Goal: Task Accomplishment & Management: Manage account settings

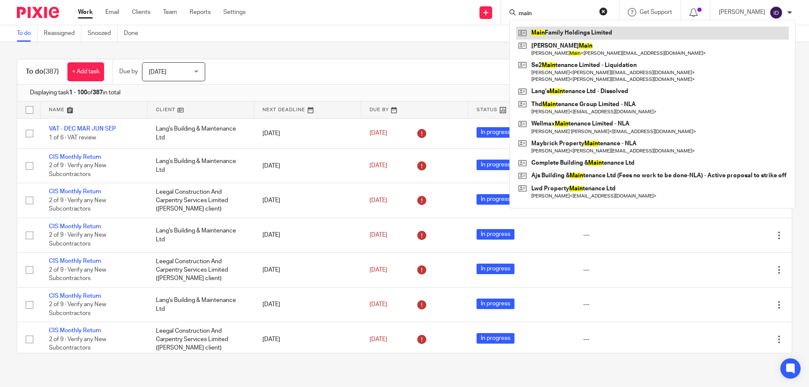
type input "main"
click at [573, 30] on link at bounding box center [652, 33] width 273 height 13
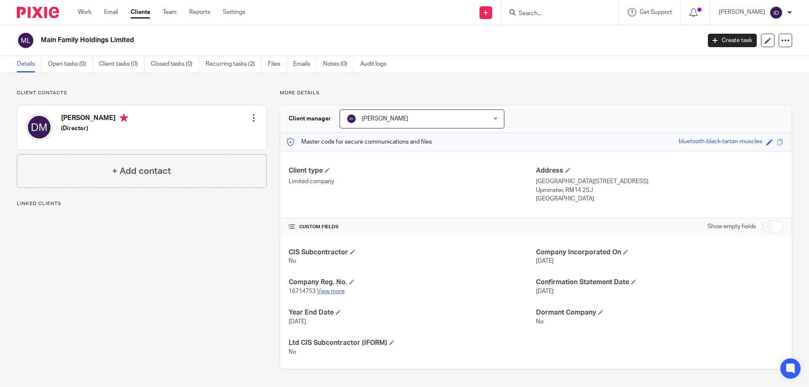
click at [335, 291] on link "View more" at bounding box center [331, 292] width 28 height 6
click at [344, 64] on link "Notes (0)" at bounding box center [338, 64] width 31 height 16
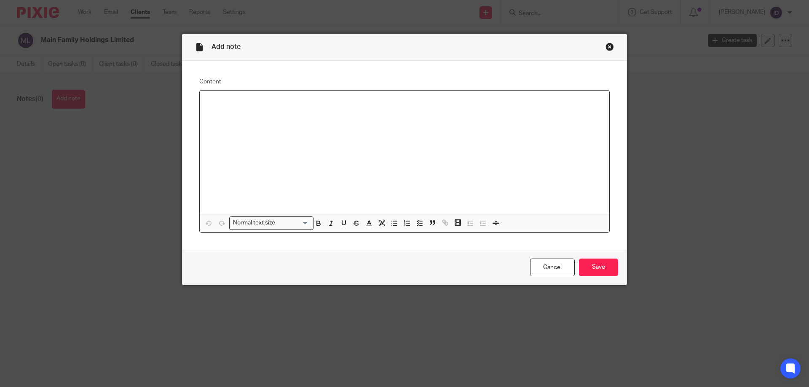
click at [293, 136] on div at bounding box center [404, 152] width 409 height 123
click at [610, 266] on input "Save" at bounding box center [598, 268] width 39 height 18
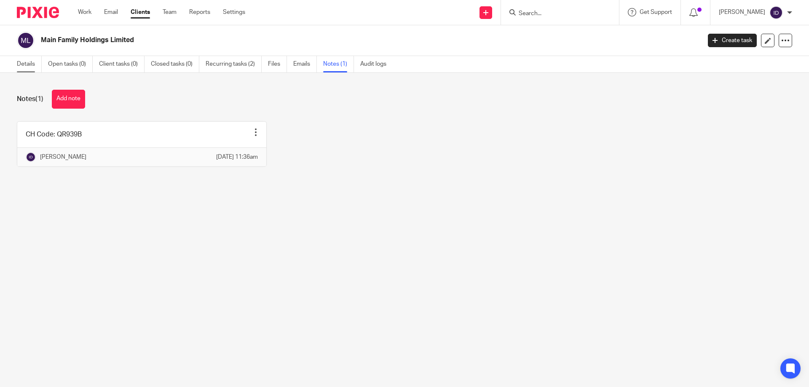
click at [23, 64] on link "Details" at bounding box center [29, 64] width 25 height 16
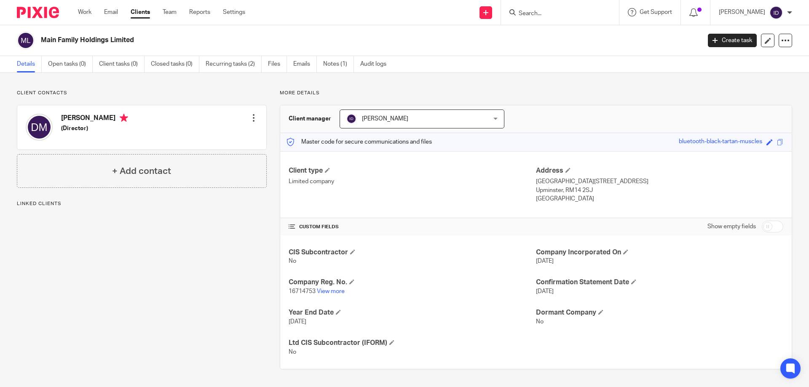
click at [297, 291] on span "16714753" at bounding box center [302, 292] width 27 height 6
copy p "16714753"
click at [571, 14] on input "Search" at bounding box center [556, 14] width 76 height 8
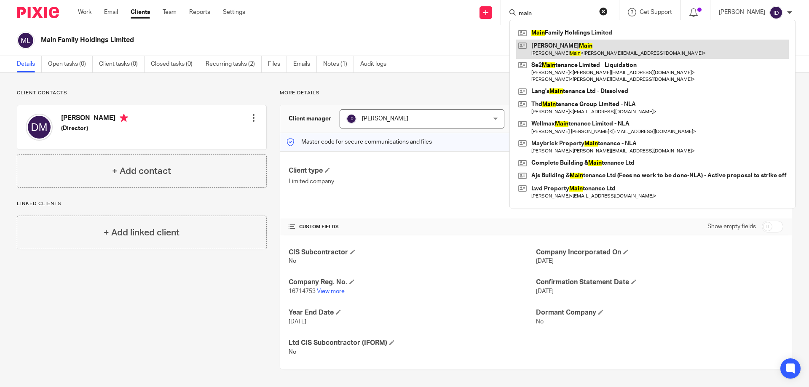
type input "main"
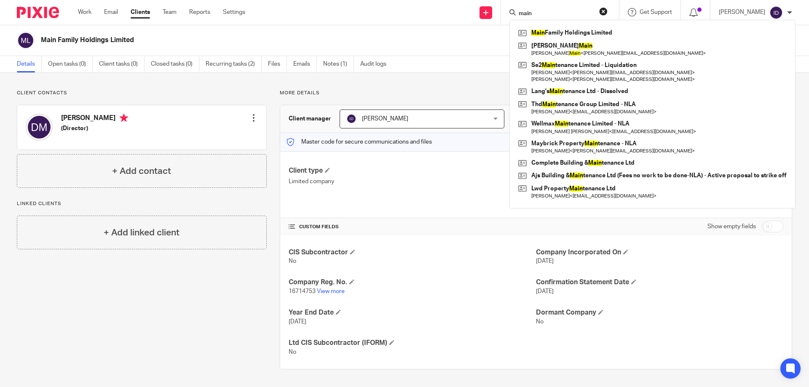
drag, startPoint x: 531, startPoint y: 13, endPoint x: 512, endPoint y: 13, distance: 19.0
click at [512, 13] on div "Send new email Create task Add client main Main Family Holdings Limited Danny M…" at bounding box center [533, 12] width 551 height 25
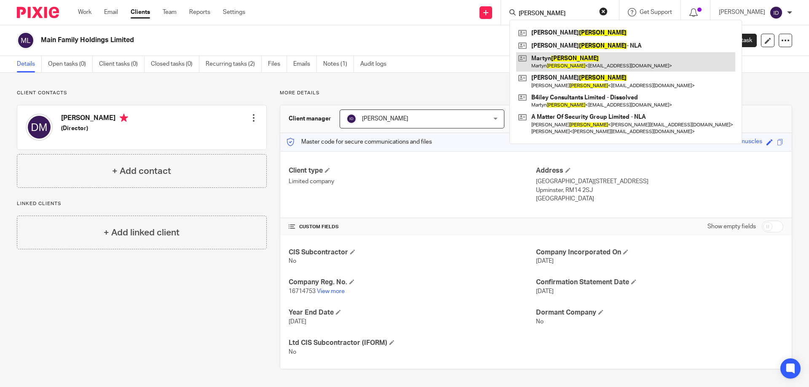
type input "bailey"
click at [575, 59] on link at bounding box center [625, 61] width 219 height 19
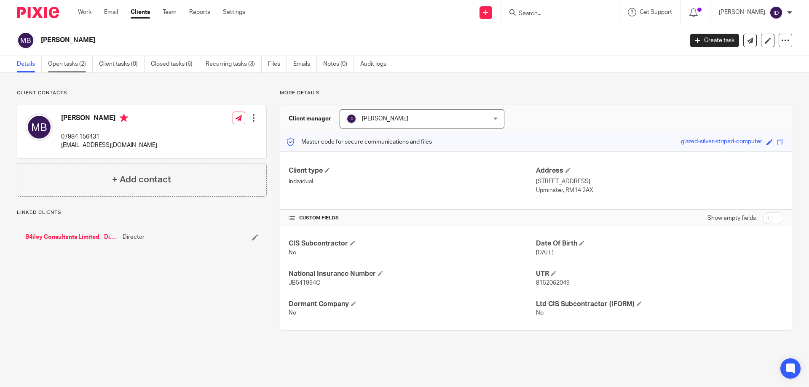
click at [61, 69] on link "Open tasks (2)" at bounding box center [70, 64] width 45 height 16
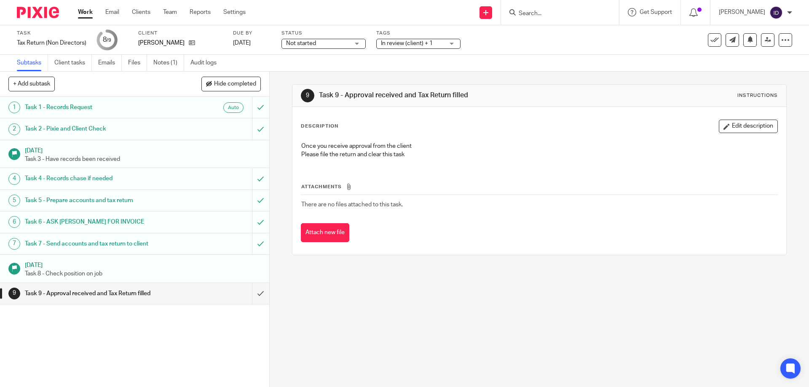
click at [575, 15] on input "Search" at bounding box center [556, 14] width 76 height 8
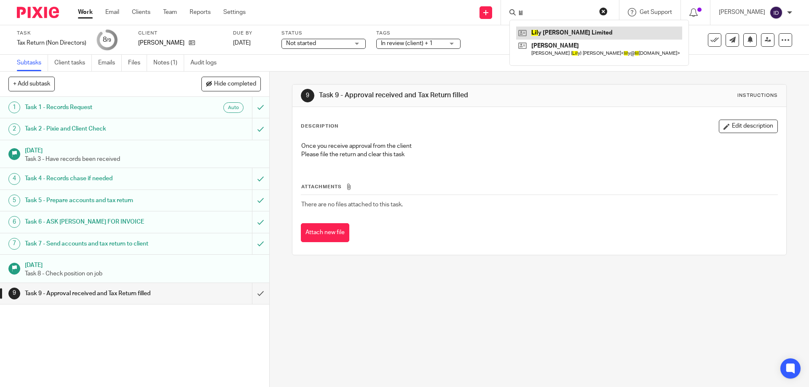
type input "lil"
click at [550, 11] on input "lil" at bounding box center [556, 14] width 76 height 8
drag, startPoint x: 550, startPoint y: 11, endPoint x: 436, endPoint y: 16, distance: 113.5
click at [436, 16] on div "Send new email Create task Add client lil Lil y Gardner Limited Adrienne Gardne…" at bounding box center [533, 12] width 551 height 25
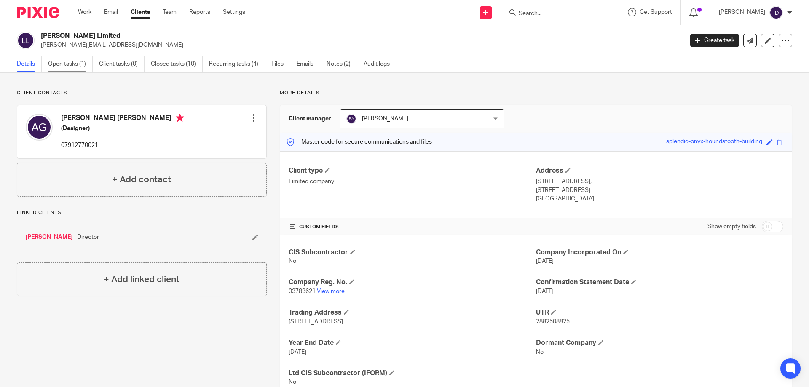
click at [71, 63] on link "Open tasks (1)" at bounding box center [70, 64] width 45 height 16
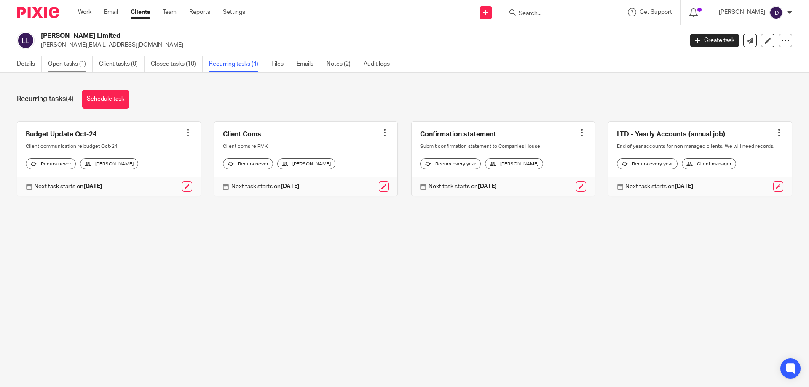
click at [65, 65] on link "Open tasks (1)" at bounding box center [70, 64] width 45 height 16
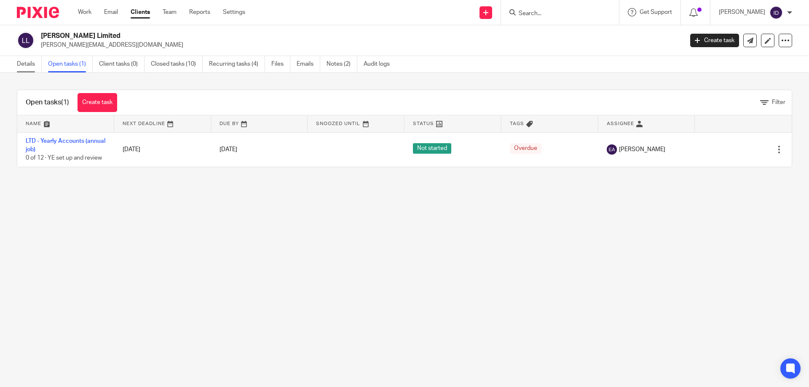
click at [30, 62] on link "Details" at bounding box center [29, 64] width 25 height 16
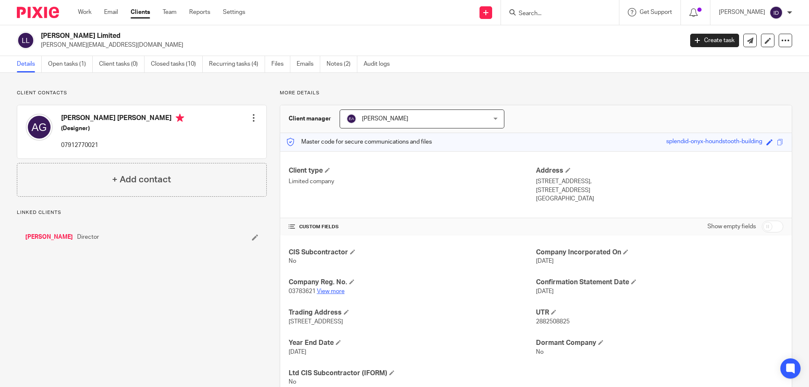
click at [336, 289] on link "View more" at bounding box center [331, 292] width 28 height 6
